Goal: Navigation & Orientation: Find specific page/section

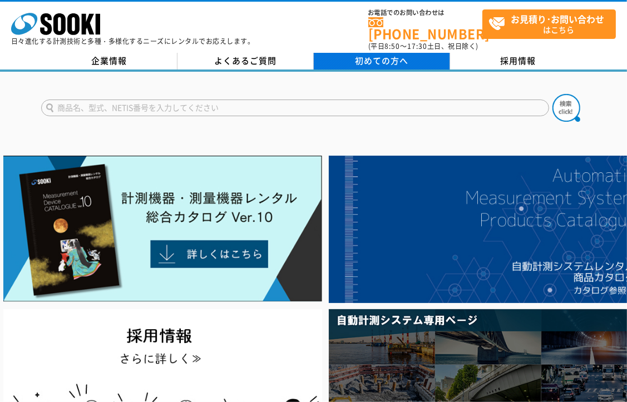
click at [354, 61] on link "初めての方へ" at bounding box center [382, 61] width 136 height 17
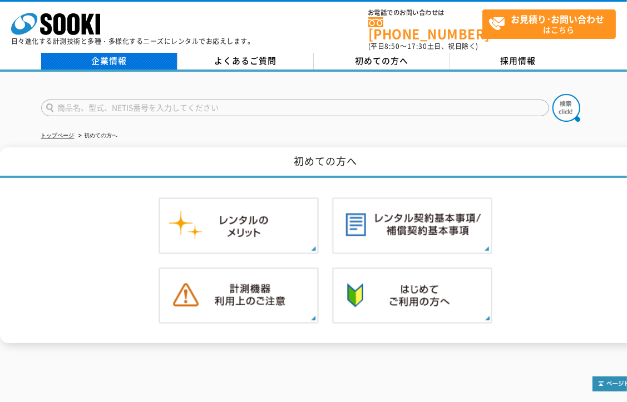
click at [133, 57] on link "企業情報" at bounding box center [109, 61] width 136 height 17
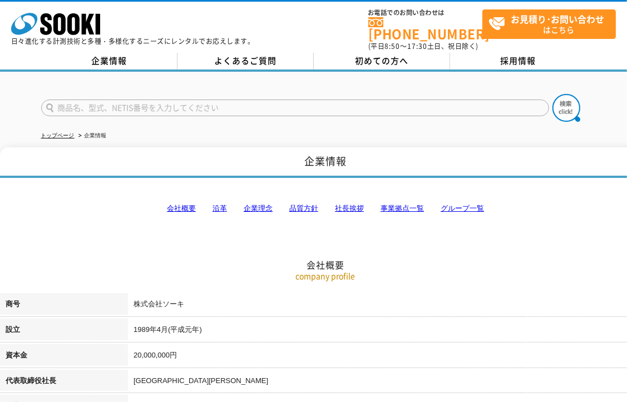
click at [174, 39] on p "日々進化する計測技術と多種・多様化するニーズにレンタルでお応えします。" at bounding box center [133, 41] width 244 height 7
click at [212, 39] on p "日々進化する計測技術と多種・多様化するニーズにレンタルでお応えします。" at bounding box center [133, 41] width 244 height 7
click at [63, 16] on icon at bounding box center [59, 24] width 12 height 22
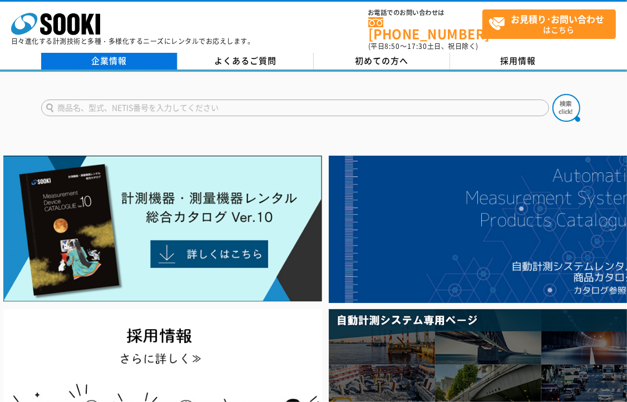
click at [142, 53] on link "企業情報" at bounding box center [109, 61] width 136 height 17
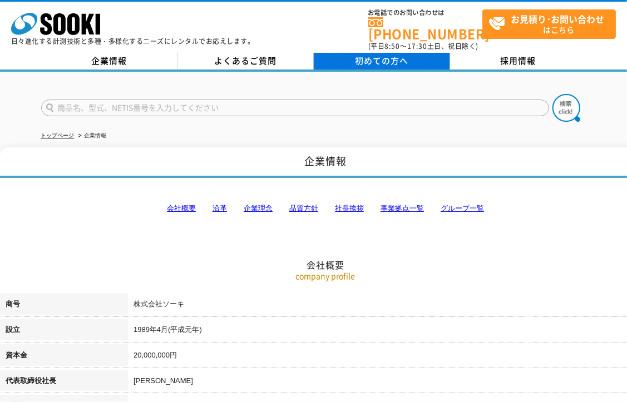
click at [385, 55] on span "初めての方へ" at bounding box center [381, 61] width 53 height 12
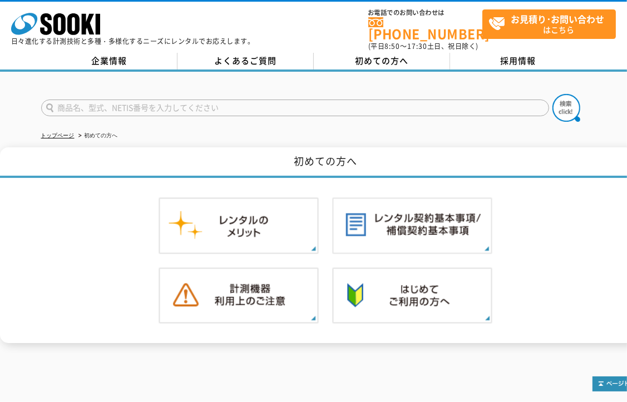
click at [279, 103] on input "text" at bounding box center [295, 108] width 508 height 17
type input "商品名、型式、NETIS番号を入力してください"
click at [53, 132] on link "トップページ" at bounding box center [57, 135] width 33 height 6
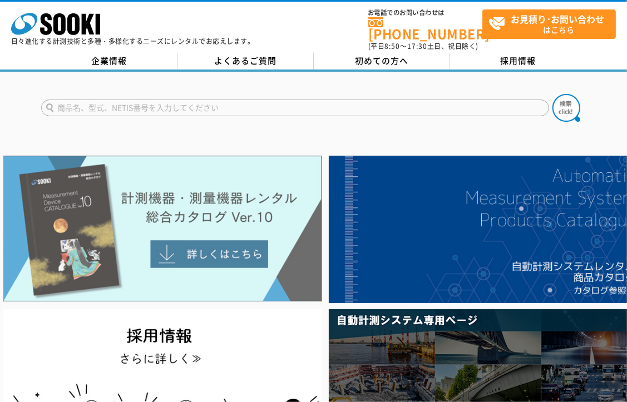
click at [203, 185] on img at bounding box center [162, 229] width 319 height 146
